Goal: Communication & Community: Answer question/provide support

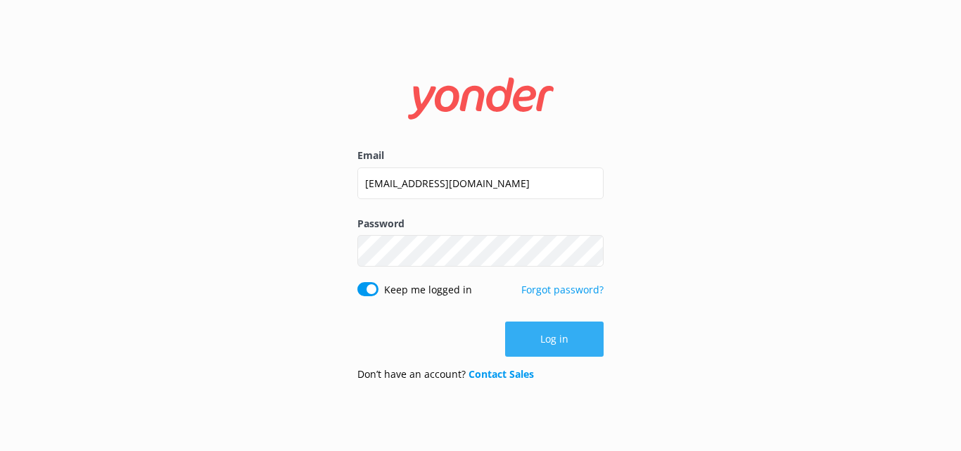
click at [563, 340] on button "Log in" at bounding box center [554, 338] width 98 height 35
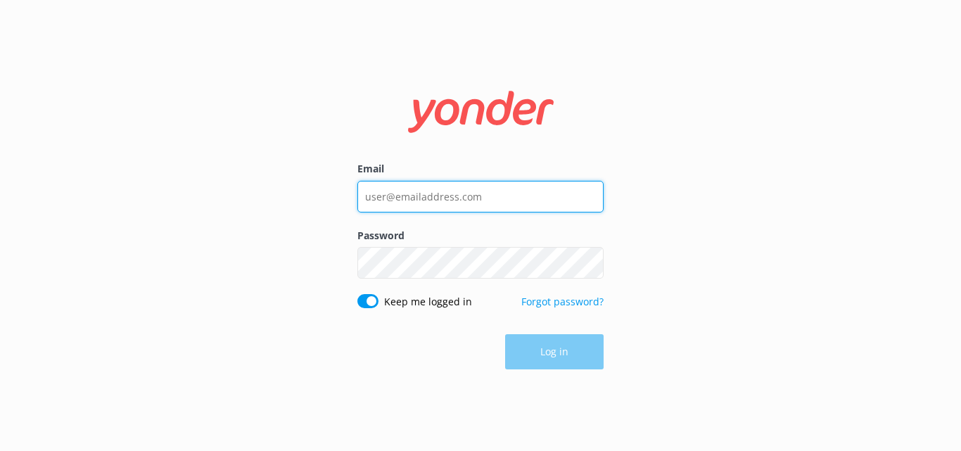
type input "[EMAIL_ADDRESS][DOMAIN_NAME]"
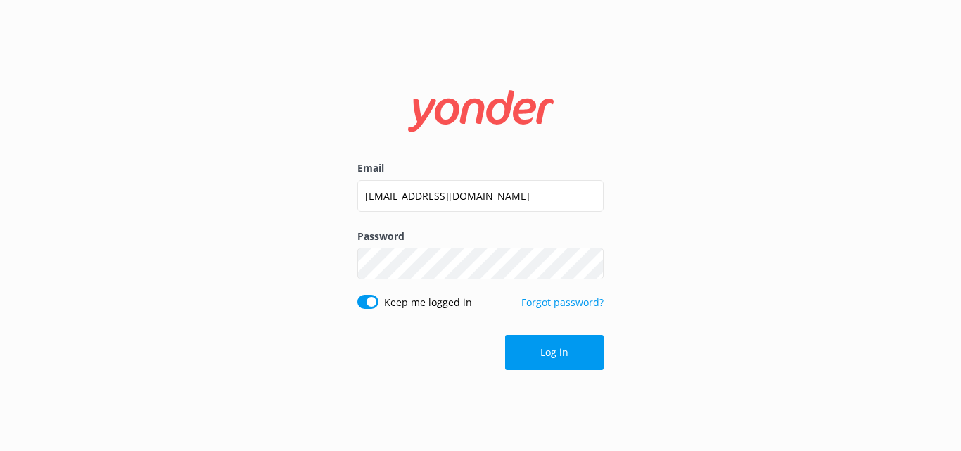
click at [556, 354] on div "Log in" at bounding box center [480, 352] width 246 height 35
click at [549, 354] on button "Log in" at bounding box center [554, 352] width 98 height 35
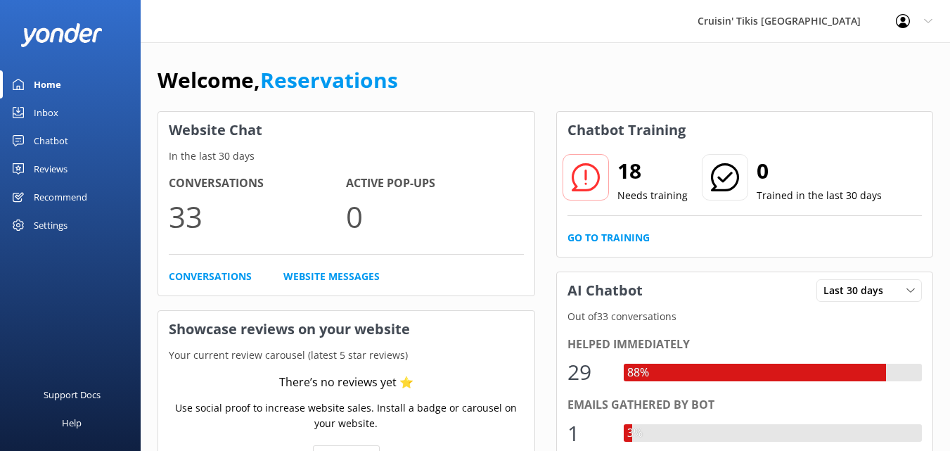
click at [47, 116] on div "Inbox" at bounding box center [46, 112] width 25 height 28
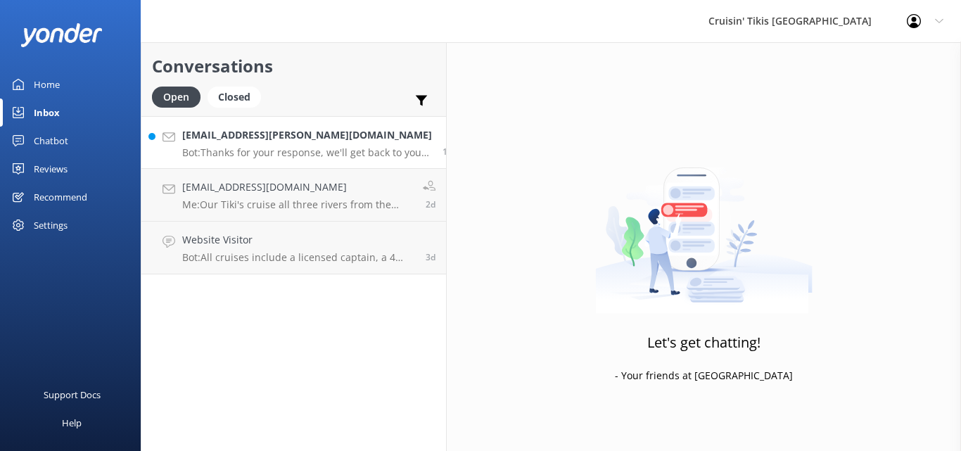
click at [268, 141] on h4 "[EMAIL_ADDRESS][PERSON_NAME][DOMAIN_NAME]" at bounding box center [307, 134] width 250 height 15
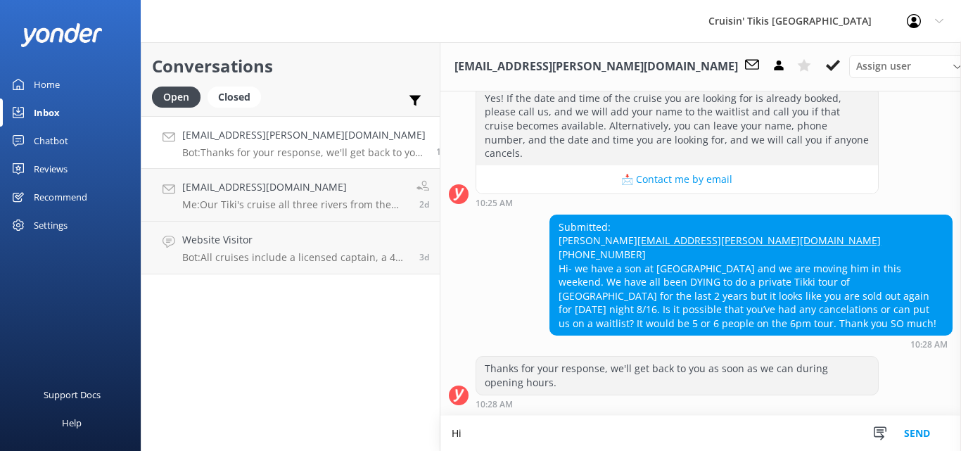
scroll to position [193, 0]
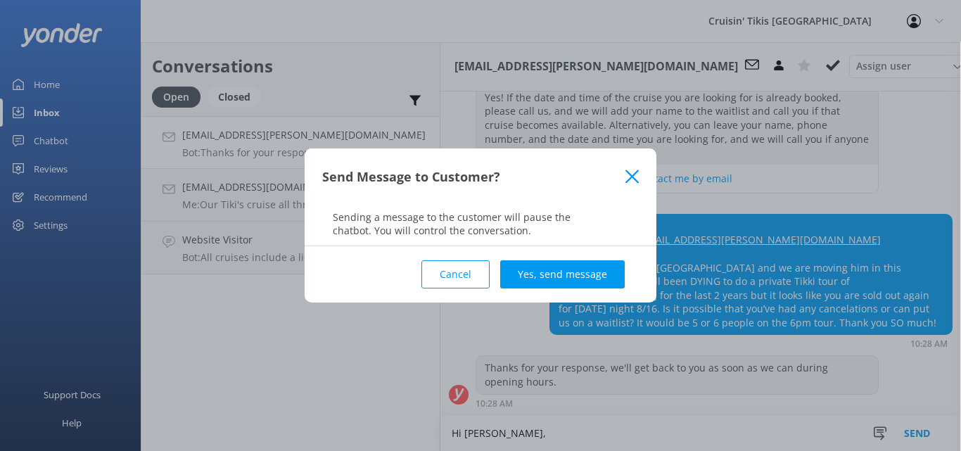
click at [469, 272] on button "Cancel" at bounding box center [455, 274] width 68 height 28
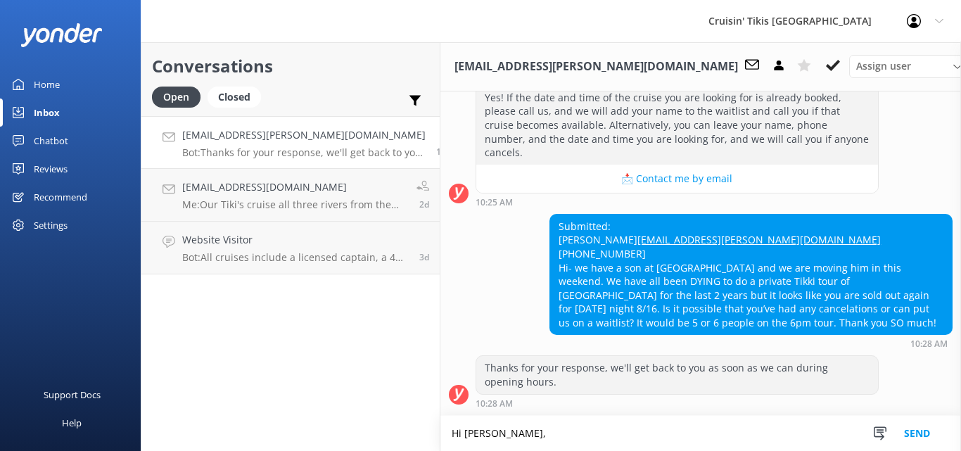
click at [518, 433] on textarea "Hi [PERSON_NAME]," at bounding box center [700, 433] width 521 height 35
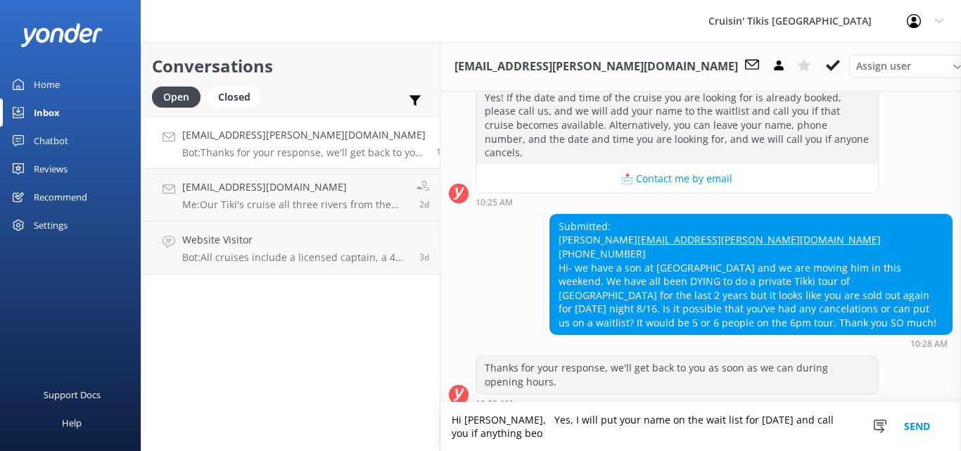
scroll to position [206, 0]
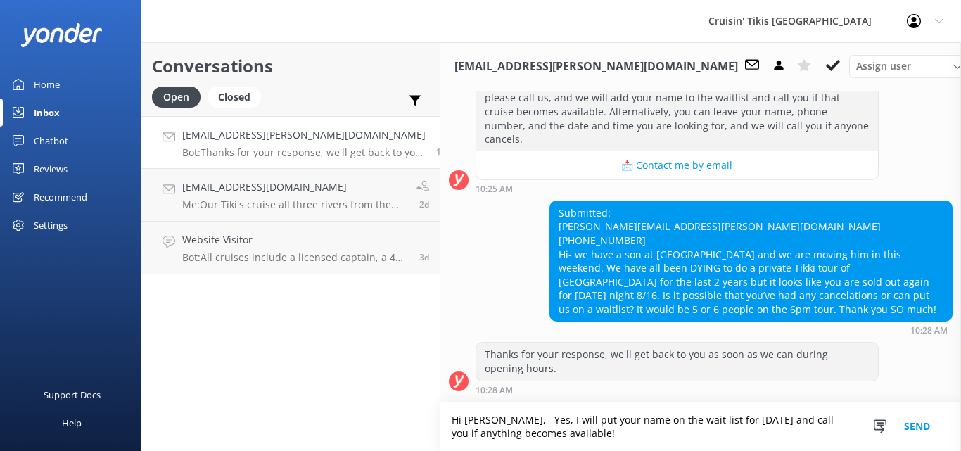
type textarea "Hi [PERSON_NAME], Yes, I will put your name on the wait list for [DATE] and cal…"
click at [900, 427] on button "Send" at bounding box center [917, 426] width 53 height 49
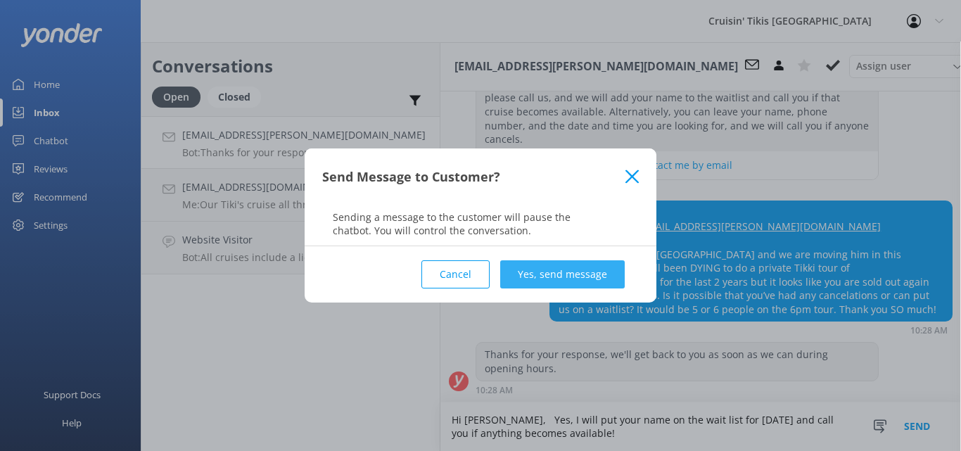
click at [552, 279] on button "Yes, send message" at bounding box center [562, 274] width 125 height 28
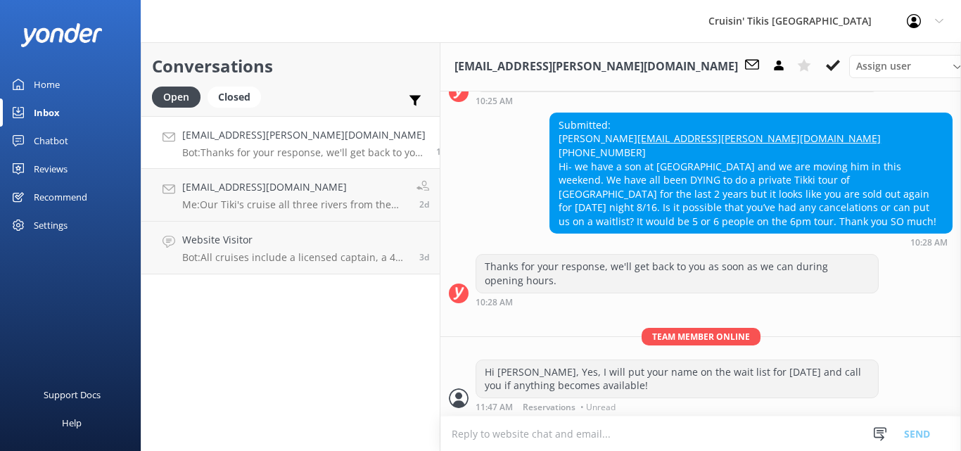
scroll to position [297, 0]
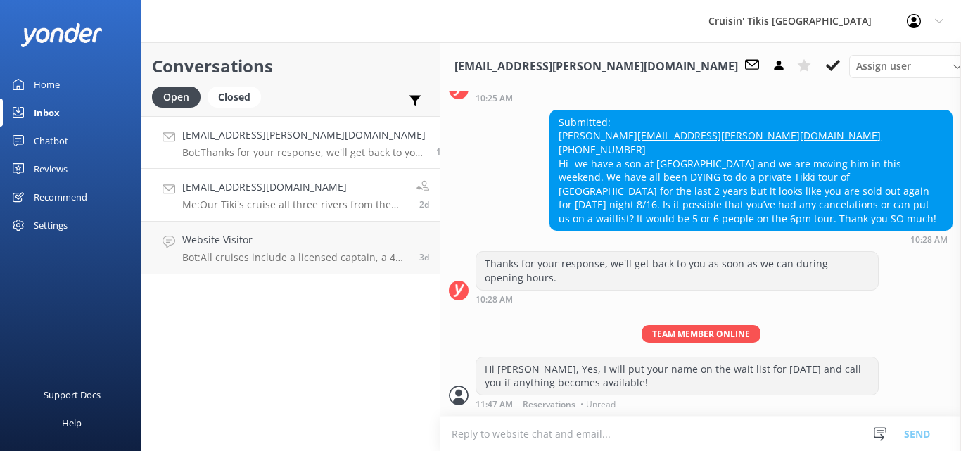
click at [321, 195] on h4 "[EMAIL_ADDRESS][DOMAIN_NAME]" at bounding box center [294, 186] width 224 height 15
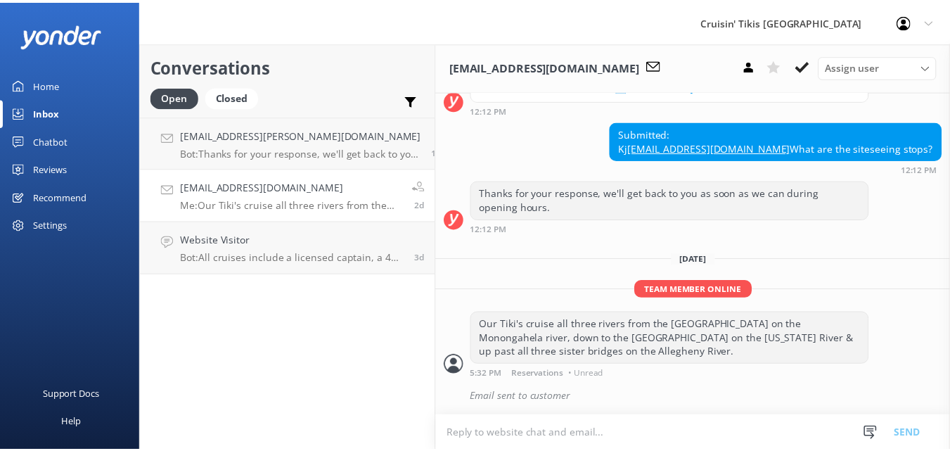
scroll to position [476, 0]
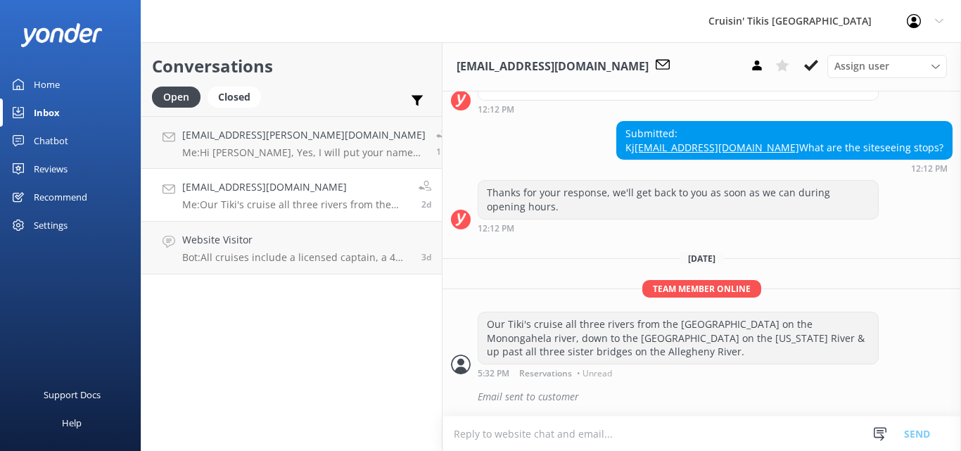
click at [47, 112] on div "Inbox" at bounding box center [47, 112] width 26 height 28
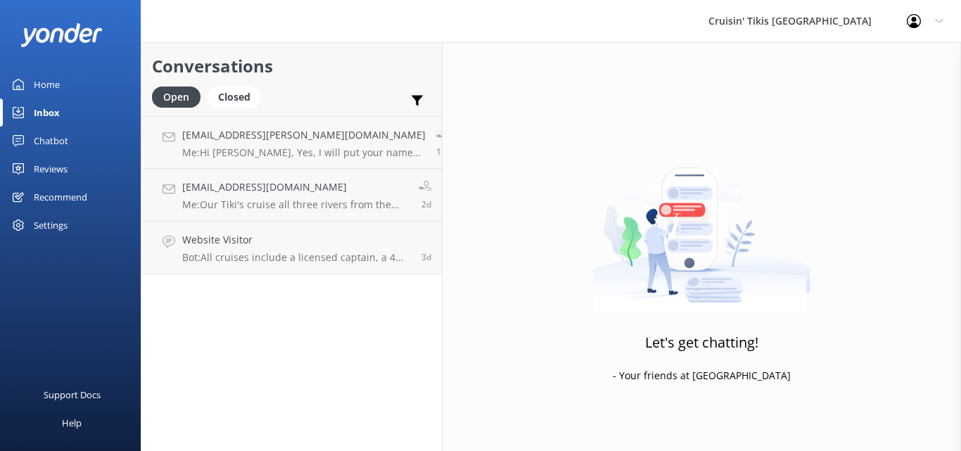
click at [43, 82] on div "Home" at bounding box center [47, 84] width 26 height 28
